Goal: Task Accomplishment & Management: Manage account settings

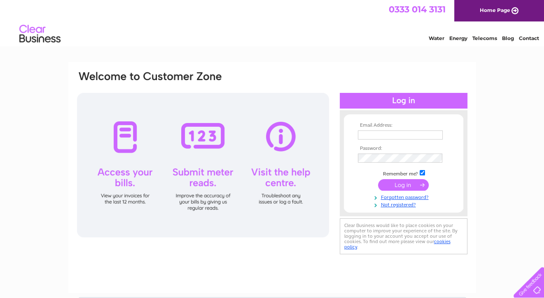
click at [380, 135] on input "text" at bounding box center [400, 134] width 85 height 9
type input "[EMAIL_ADDRESS][DOMAIN_NAME]"
click at [415, 184] on input "submit" at bounding box center [403, 185] width 51 height 12
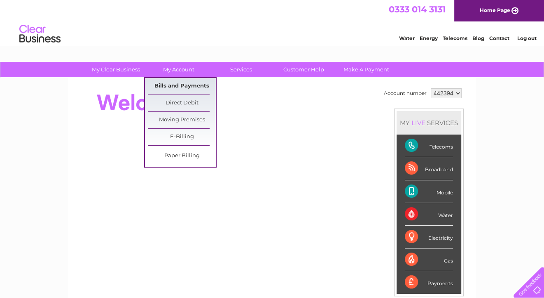
click at [176, 87] on link "Bills and Payments" at bounding box center [182, 86] width 68 height 16
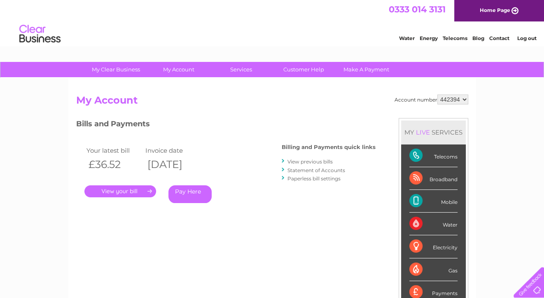
click at [112, 190] on link "." at bounding box center [120, 191] width 72 height 12
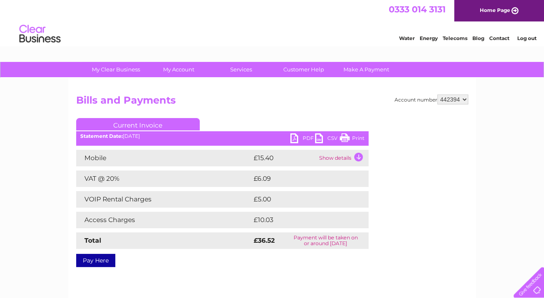
click at [306, 138] on link "PDF" at bounding box center [302, 139] width 25 height 12
